Goal: Find specific page/section: Find specific page/section

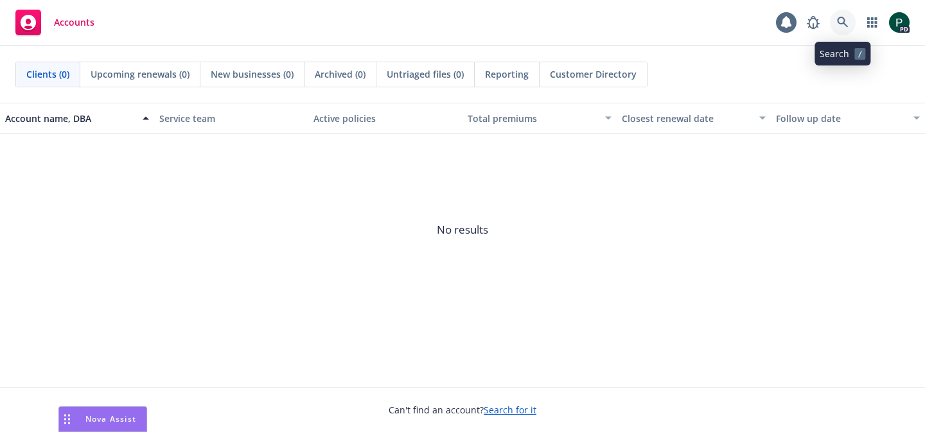
click at [839, 24] on icon at bounding box center [843, 23] width 12 height 12
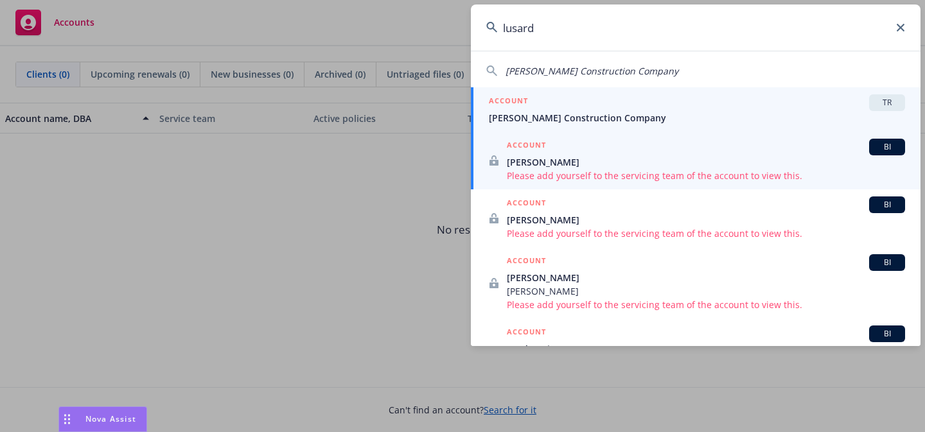
type input "lusard"
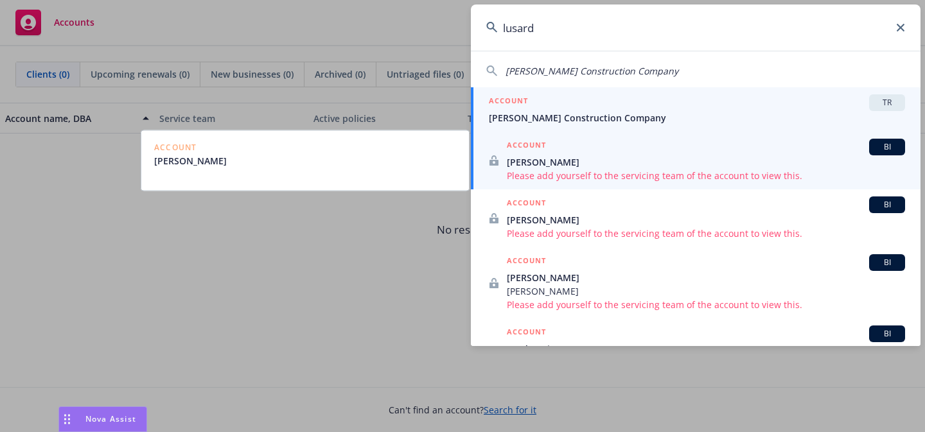
click at [770, 112] on span "[PERSON_NAME] Construction Company" at bounding box center [697, 117] width 416 height 13
